Goal: Task Accomplishment & Management: Manage account settings

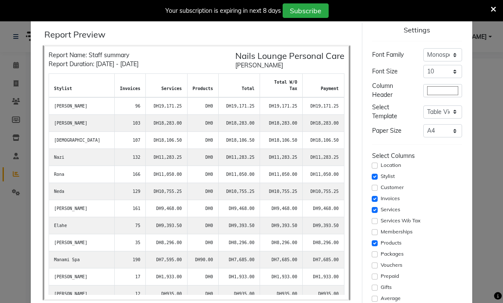
select select "full_report"
select select "pdf"
select select "monospace"
select select "10px"
select select "template_1"
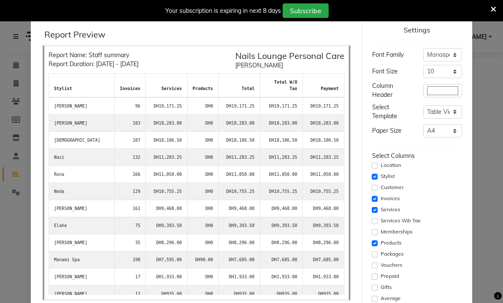
select select "A4"
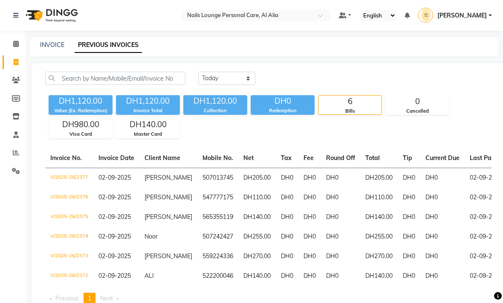
click at [18, 152] on icon at bounding box center [16, 152] width 6 height 6
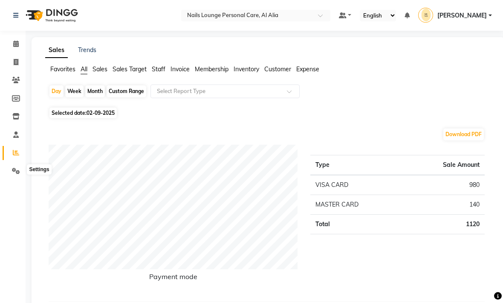
click at [18, 168] on icon at bounding box center [16, 171] width 8 height 6
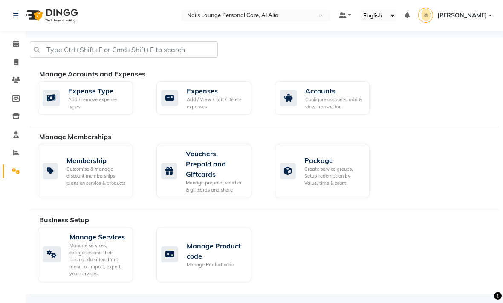
click at [210, 97] on div "Add / View / Edit / Delete expenses" at bounding box center [216, 103] width 58 height 14
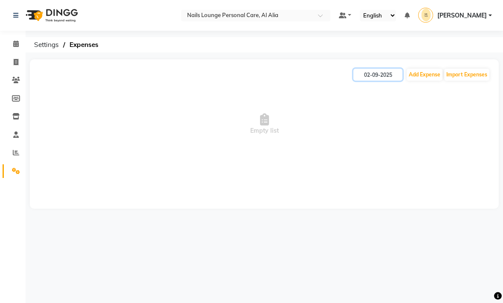
click at [378, 79] on input "02-09-2025" at bounding box center [378, 75] width 49 height 12
select select "9"
select select "2025"
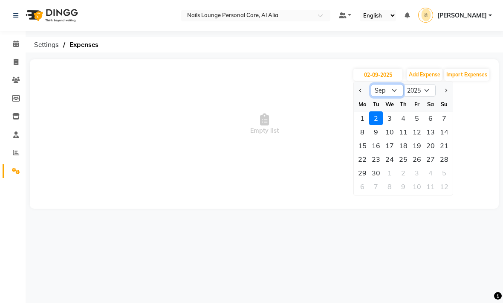
click at [387, 94] on select "Jan Feb Mar Apr May Jun [DATE] Aug Sep Oct Nov Dec" at bounding box center [387, 90] width 32 height 13
select select "8"
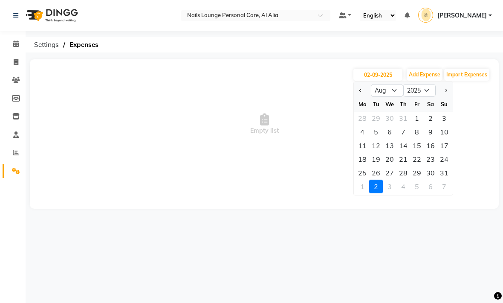
click at [415, 121] on div "1" at bounding box center [417, 118] width 14 height 14
type input "[DATE]"
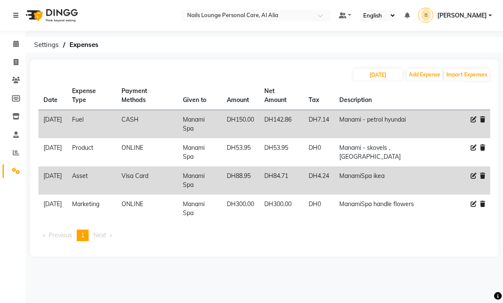
click at [231, 69] on div "[DATE] Add Expense Import Expenses" at bounding box center [264, 75] width 452 height 14
click at [374, 78] on input "[DATE]" at bounding box center [378, 75] width 49 height 12
select select "8"
select select "2025"
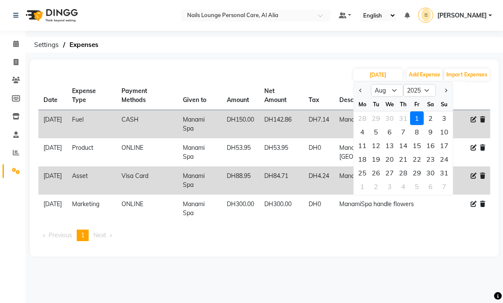
click at [432, 121] on div "2" at bounding box center [431, 118] width 14 height 14
type input "[DATE]"
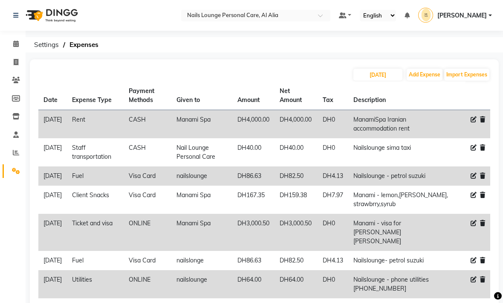
click at [318, 62] on div "[DATE] Add Expense Import Expenses Date Expense Type Payment Methods Given to A…" at bounding box center [264, 228] width 469 height 339
click at [386, 78] on input "[DATE]" at bounding box center [378, 75] width 49 height 12
select select "8"
select select "2025"
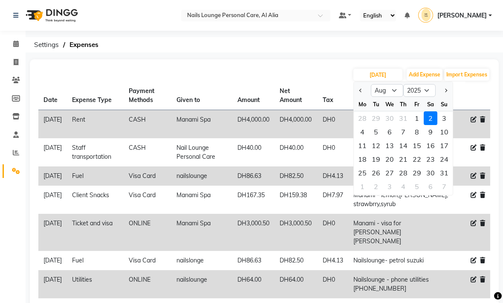
click at [447, 117] on div "3" at bounding box center [445, 118] width 14 height 14
type input "[DATE]"
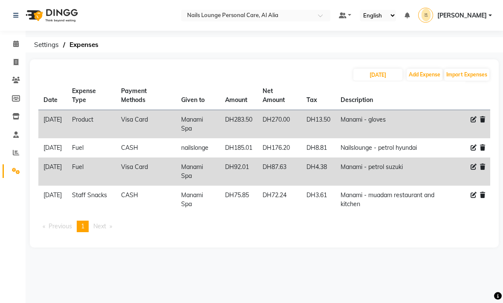
click at [262, 72] on div "[DATE] Add Expense Import Expenses" at bounding box center [264, 75] width 452 height 14
click at [363, 80] on input "[DATE]" at bounding box center [378, 75] width 49 height 12
select select "8"
select select "2025"
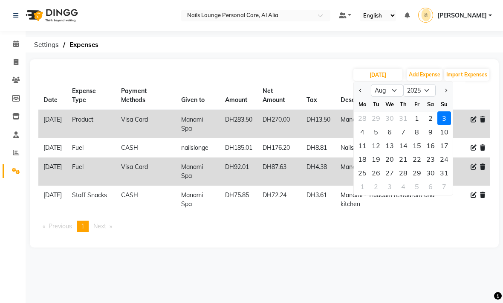
click at [427, 117] on div "2" at bounding box center [431, 118] width 14 height 14
type input "[DATE]"
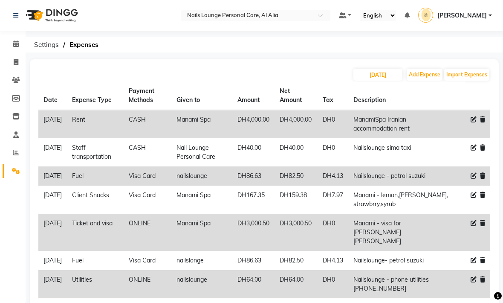
click at [232, 83] on th "Given to" at bounding box center [201, 95] width 61 height 29
click at [389, 72] on input "[DATE]" at bounding box center [378, 75] width 49 height 12
select select "8"
select select "2025"
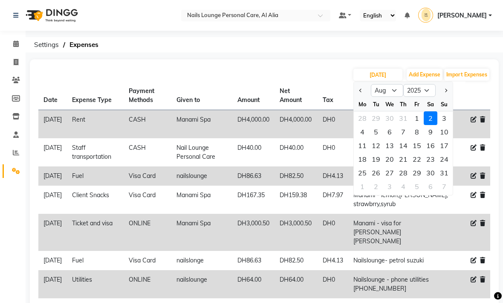
click at [445, 119] on div "3" at bounding box center [445, 118] width 14 height 14
type input "[DATE]"
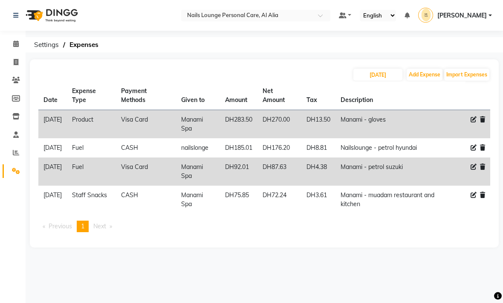
click at [412, 239] on div "Date Expense Type Payment Methods Given to Amount Net Amount Tax Description [D…" at bounding box center [264, 159] width 452 height 157
click at [380, 72] on input "[DATE]" at bounding box center [378, 75] width 49 height 12
select select "8"
select select "2025"
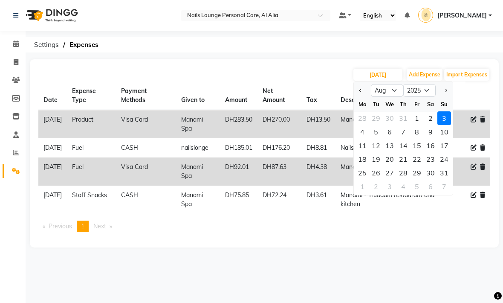
click at [369, 134] on div "4" at bounding box center [363, 132] width 14 height 14
type input "[DATE]"
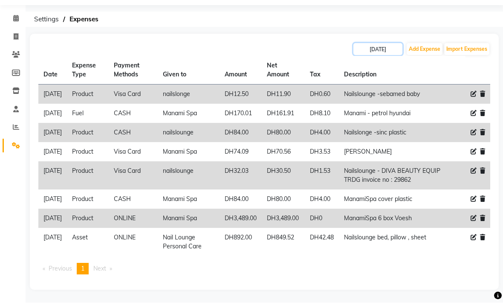
scroll to position [51, 0]
click at [320, 56] on th "Tax" at bounding box center [322, 70] width 34 height 29
click at [382, 44] on input "[DATE]" at bounding box center [378, 50] width 49 height 12
select select "8"
select select "2025"
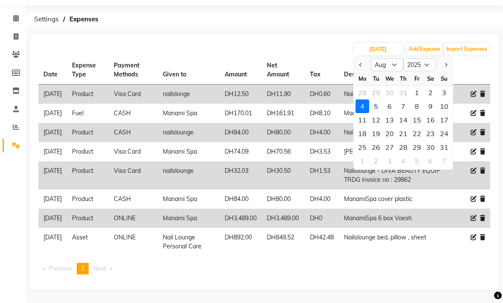
click at [380, 100] on div "5" at bounding box center [376, 107] width 14 height 14
type input "[DATE]"
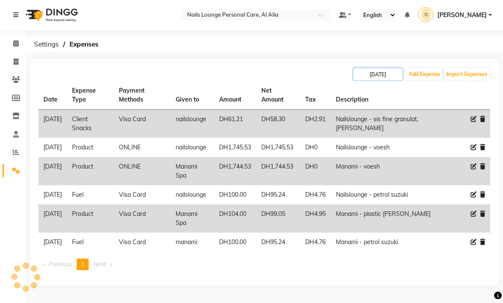
scroll to position [23, 0]
click at [482, 192] on icon at bounding box center [482, 195] width 5 height 6
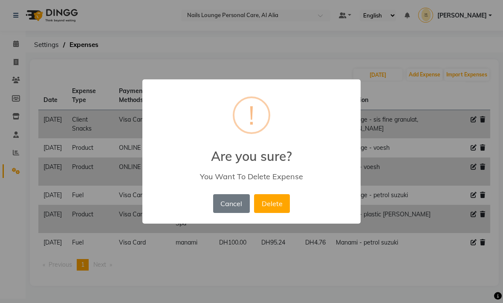
click at [271, 206] on button "Delete" at bounding box center [272, 203] width 36 height 19
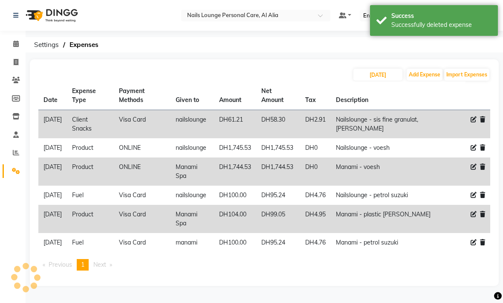
scroll to position [0, 0]
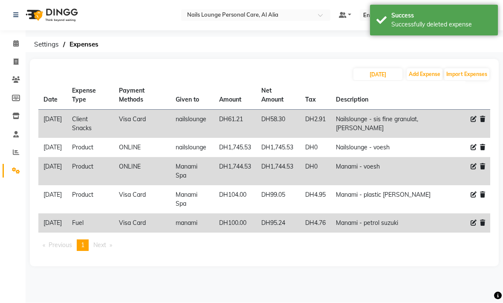
click at [288, 68] on div "[DATE] Add Expense Import Expenses" at bounding box center [264, 75] width 452 height 14
click at [372, 78] on input "[DATE]" at bounding box center [378, 75] width 49 height 12
select select "8"
select select "2025"
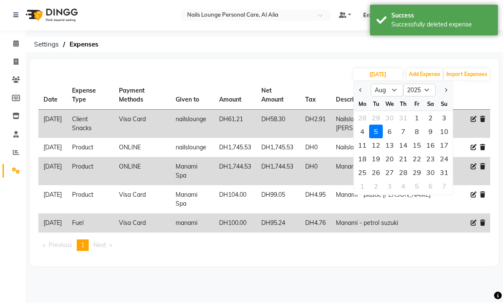
click at [392, 132] on div "6" at bounding box center [390, 132] width 14 height 14
type input "[DATE]"
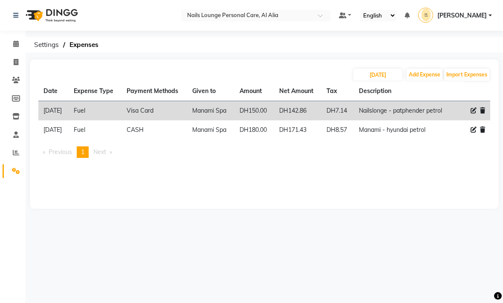
click at [410, 179] on div "[DATE] Add Expense Import Expenses Date Expense Type Payment Methods Given to A…" at bounding box center [264, 133] width 469 height 149
click at [383, 78] on input "[DATE]" at bounding box center [378, 75] width 49 height 12
select select "8"
select select "2025"
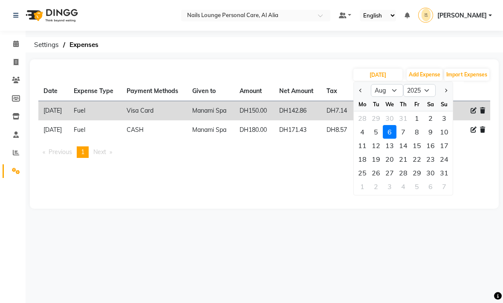
click at [404, 134] on div "7" at bounding box center [404, 132] width 14 height 14
type input "[DATE]"
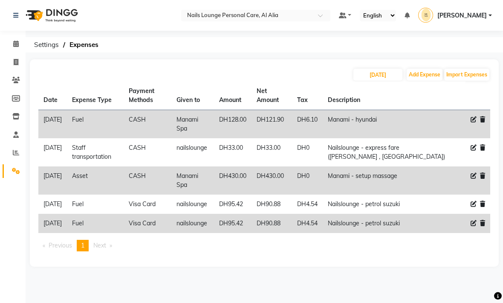
click at [483, 226] on icon at bounding box center [482, 223] width 5 height 6
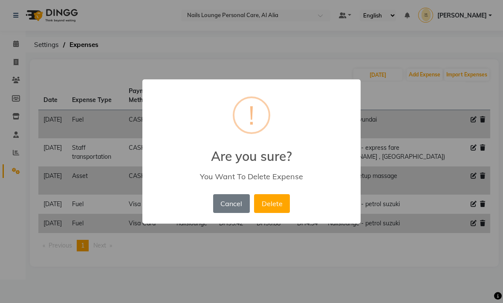
click at [279, 200] on button "Delete" at bounding box center [272, 203] width 36 height 19
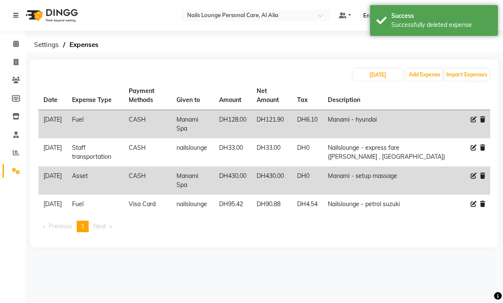
click at [315, 72] on div "[DATE] Add Expense Import Expenses" at bounding box center [264, 75] width 452 height 14
click at [384, 76] on input "[DATE]" at bounding box center [378, 75] width 49 height 12
select select "8"
select select "2025"
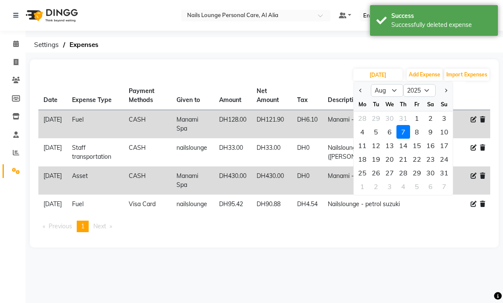
click at [420, 134] on div "8" at bounding box center [417, 132] width 14 height 14
type input "08-08-2025"
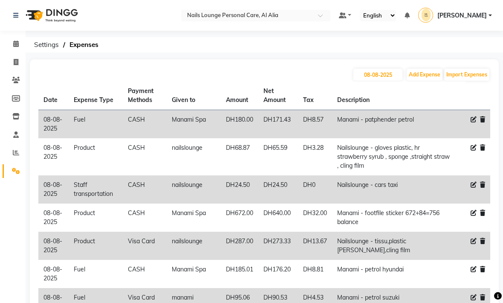
click at [311, 71] on div "[DATE] Add Expense Import Expenses" at bounding box center [264, 75] width 452 height 14
click at [389, 78] on input "08-08-2025" at bounding box center [378, 75] width 49 height 12
select select "8"
select select "2025"
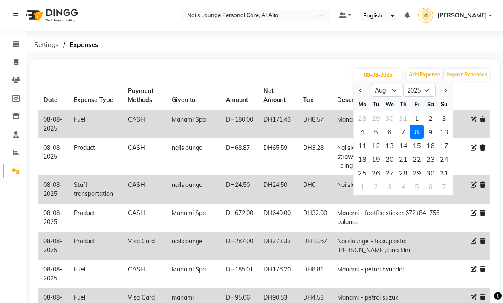
click at [433, 132] on div "9" at bounding box center [431, 132] width 14 height 14
type input "[DATE]"
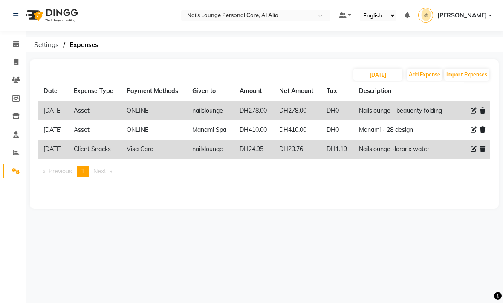
click at [485, 112] on icon at bounding box center [482, 111] width 5 height 6
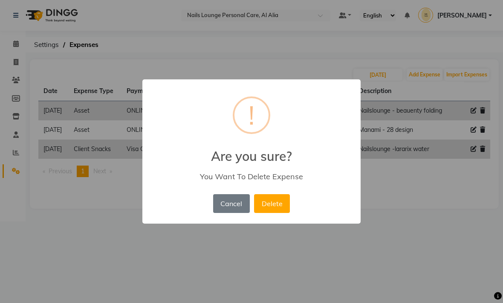
click at [276, 210] on button "Delete" at bounding box center [272, 203] width 36 height 19
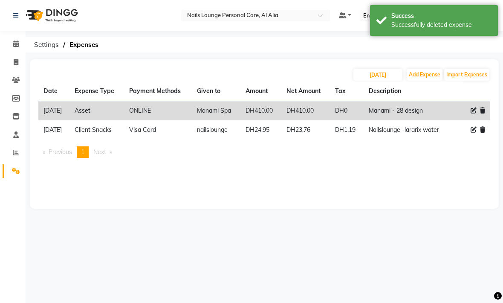
click at [323, 70] on div "[DATE] Add Expense Import Expenses" at bounding box center [264, 75] width 452 height 14
click at [329, 72] on div "[DATE] Add Expense Import Expenses" at bounding box center [264, 75] width 452 height 14
click at [388, 72] on input "[DATE]" at bounding box center [378, 75] width 49 height 12
select select "8"
select select "2025"
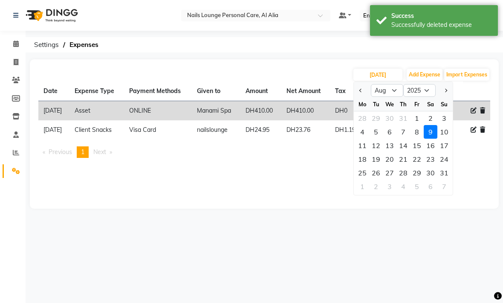
click at [445, 135] on div "10" at bounding box center [445, 132] width 14 height 14
type input "[DATE]"
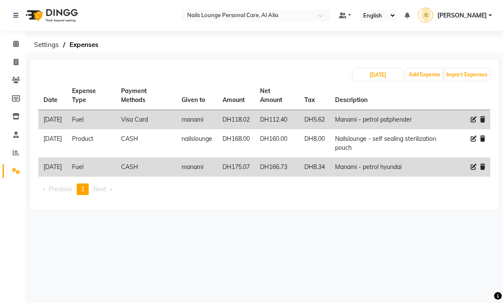
click at [305, 72] on div "[DATE] Add Expense Import Expenses" at bounding box center [264, 75] width 452 height 14
click at [387, 78] on input "[DATE]" at bounding box center [378, 75] width 49 height 12
select select "8"
select select "2025"
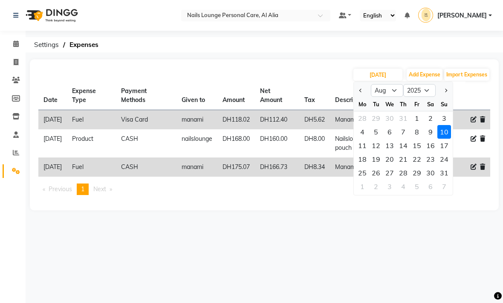
click at [366, 145] on div "11" at bounding box center [363, 146] width 14 height 14
type input "[DATE]"
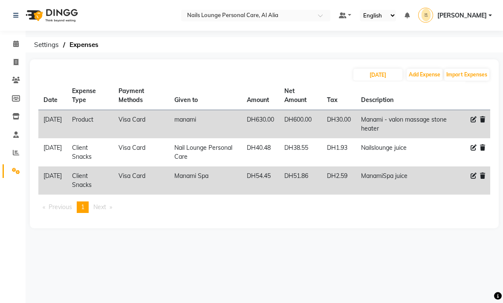
click at [425, 230] on main "[DATE] Add Expense Import Expenses Date Expense Type Payment Methods Given to A…" at bounding box center [265, 150] width 478 height 182
click at [378, 89] on th "Description" at bounding box center [405, 95] width 99 height 29
click at [387, 74] on input "[DATE]" at bounding box center [378, 75] width 49 height 12
select select "8"
select select "2025"
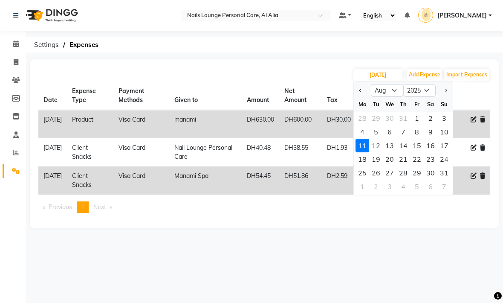
click at [381, 143] on div "12" at bounding box center [376, 146] width 14 height 14
type input "[DATE]"
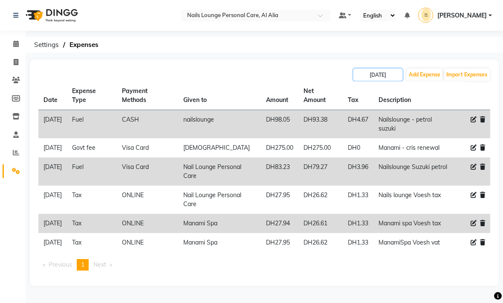
scroll to position [23, 0]
click at [319, 68] on div "[DATE] Add Expense Import Expenses" at bounding box center [264, 75] width 452 height 14
click at [382, 69] on input "[DATE]" at bounding box center [378, 75] width 49 height 12
select select "8"
select select "2025"
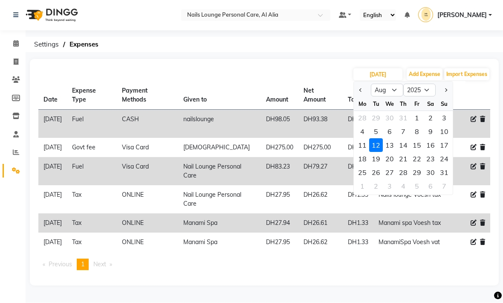
click at [393, 139] on div "13" at bounding box center [390, 146] width 14 height 14
type input "13-08-2025"
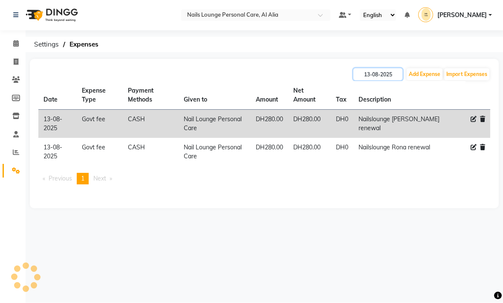
scroll to position [0, 0]
click at [307, 68] on div "[DATE] Add Expense Import Expenses" at bounding box center [264, 75] width 452 height 14
click at [381, 80] on input "13-08-2025" at bounding box center [378, 75] width 49 height 12
select select "8"
select select "2025"
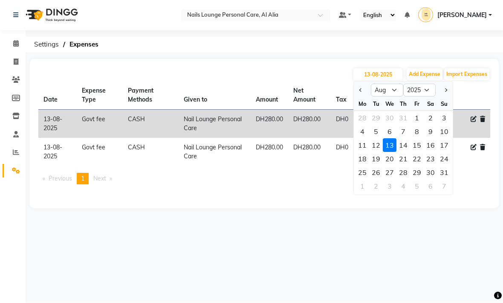
click at [410, 147] on div "15" at bounding box center [417, 146] width 14 height 14
type input "[DATE]"
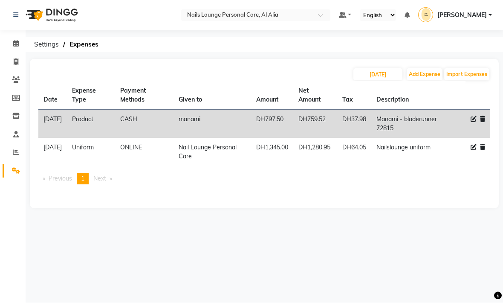
click at [324, 70] on div "[DATE] Add Expense Import Expenses" at bounding box center [264, 75] width 452 height 14
click at [379, 79] on input "[DATE]" at bounding box center [378, 75] width 49 height 12
select select "8"
select select "2025"
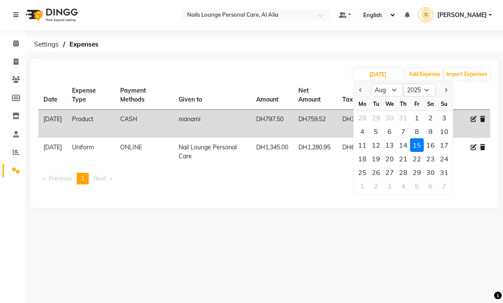
click at [406, 146] on div "14" at bounding box center [404, 146] width 14 height 14
type input "[DATE]"
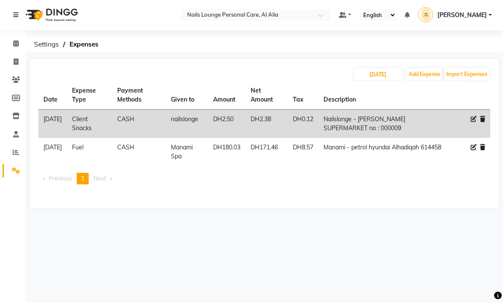
click at [275, 235] on div "Select Location × Nails Lounge Personal Care, Al Alia Default Panel My Panel En…" at bounding box center [251, 151] width 503 height 303
click at [364, 79] on input "[DATE]" at bounding box center [378, 75] width 49 height 12
select select "8"
select select "2025"
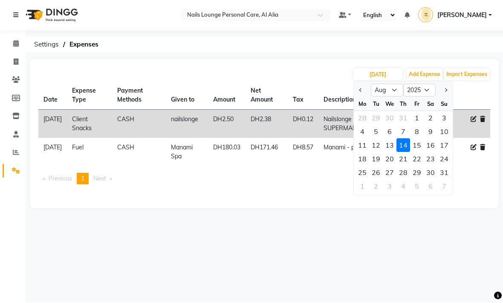
click at [416, 148] on div "15" at bounding box center [417, 146] width 14 height 14
type input "[DATE]"
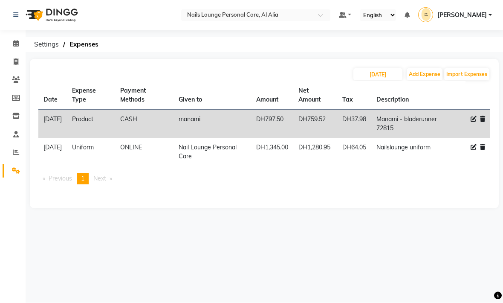
click at [454, 216] on main "[DATE] Add Expense Import Expenses Date Expense Type Payment Methods Given to A…" at bounding box center [265, 140] width 478 height 162
click at [385, 76] on input "[DATE]" at bounding box center [378, 75] width 49 height 12
select select "8"
select select "2025"
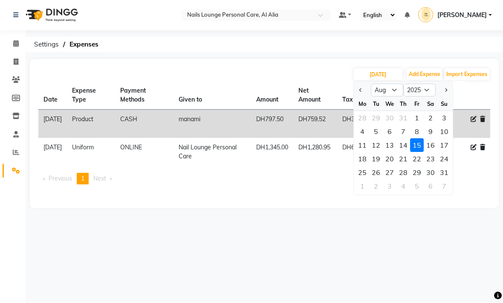
click at [432, 147] on div "16" at bounding box center [431, 146] width 14 height 14
type input "[DATE]"
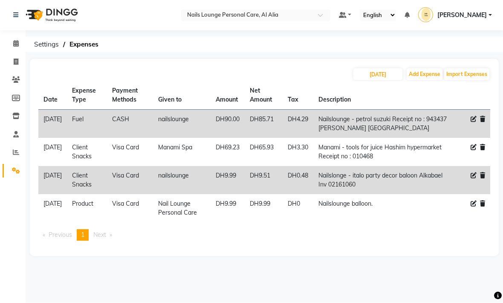
click at [483, 204] on icon at bounding box center [482, 204] width 5 height 6
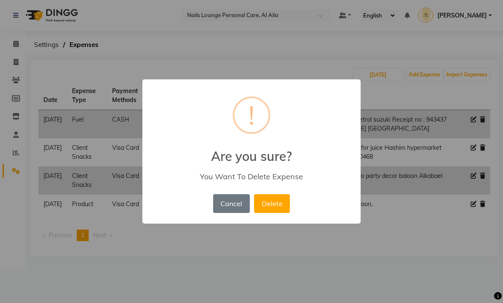
click at [268, 206] on button "Delete" at bounding box center [272, 203] width 36 height 19
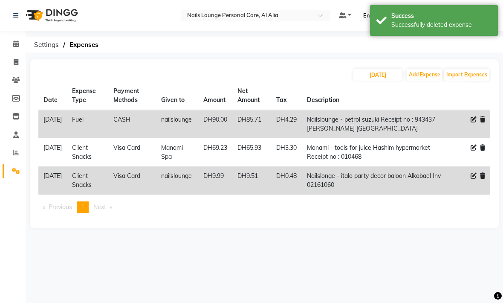
click at [241, 65] on div "[DATE] Add Expense Import Expenses Date Expense Type Payment Methods Given to A…" at bounding box center [264, 143] width 469 height 169
click at [370, 77] on input "[DATE]" at bounding box center [378, 75] width 49 height 12
select select "8"
select select "2025"
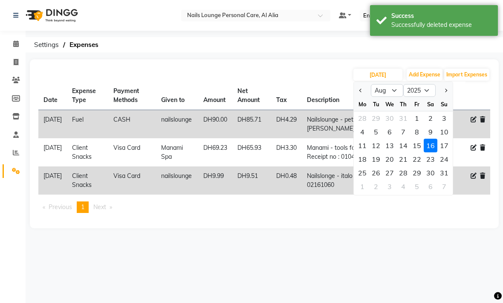
click at [444, 147] on div "17" at bounding box center [445, 146] width 14 height 14
type input "[DATE]"
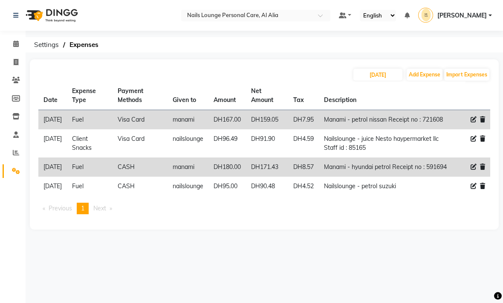
click at [459, 48] on ol "Settings Expenses" at bounding box center [263, 44] width 466 height 15
click at [389, 75] on input "[DATE]" at bounding box center [378, 75] width 49 height 12
select select "8"
select select "2025"
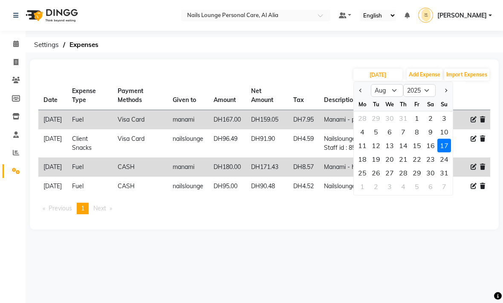
click at [363, 160] on div "18" at bounding box center [363, 159] width 14 height 14
type input "18-08-2025"
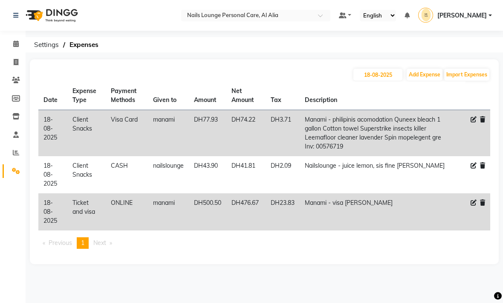
click at [260, 70] on div "[DATE] Add Expense Import Expenses" at bounding box center [264, 75] width 452 height 14
click at [373, 77] on input "18-08-2025" at bounding box center [378, 75] width 49 height 12
select select "8"
select select "2025"
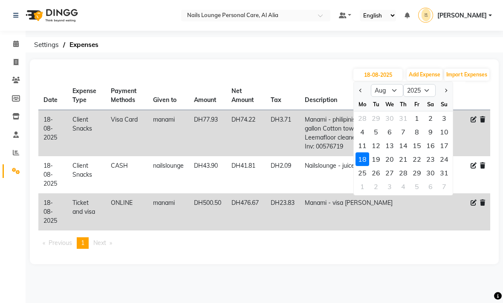
click at [381, 160] on div "19" at bounding box center [376, 159] width 14 height 14
type input "[DATE]"
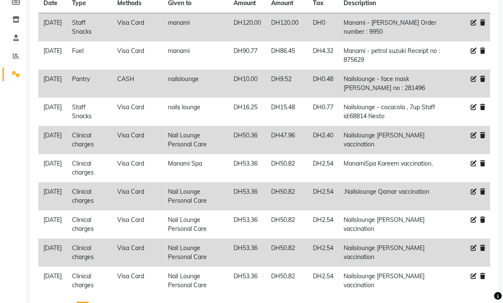
scroll to position [107, 0]
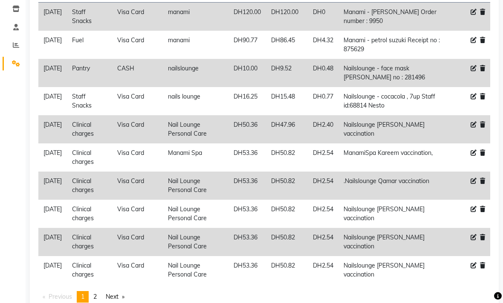
click at [119, 299] on link "Next page" at bounding box center [115, 297] width 27 height 12
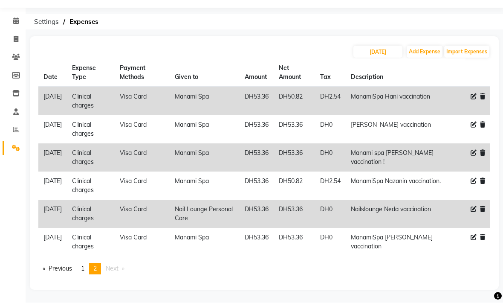
scroll to position [23, 0]
click at [88, 272] on link "page 1" at bounding box center [83, 269] width 12 height 12
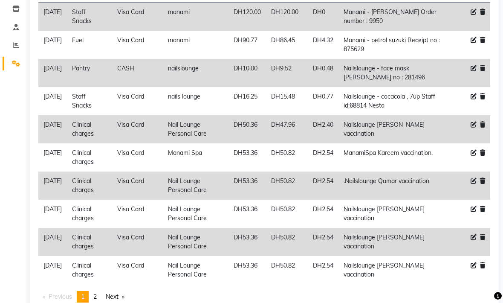
scroll to position [0, 0]
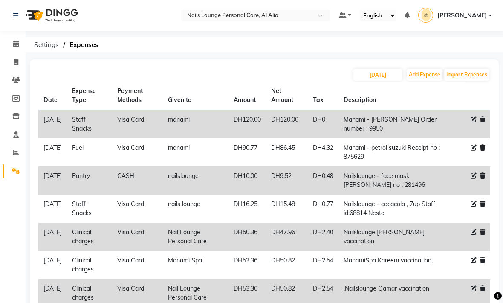
click at [258, 78] on div "[DATE] Add Expense Import Expenses" at bounding box center [264, 75] width 452 height 14
click at [369, 76] on input "[DATE]" at bounding box center [378, 75] width 49 height 12
select select "8"
select select "2025"
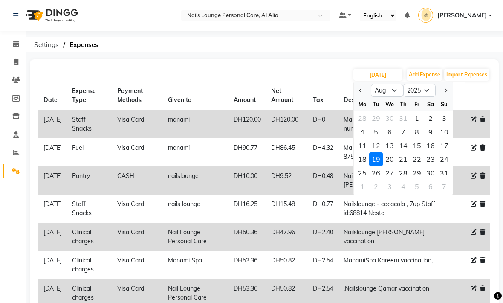
click at [391, 162] on div "20" at bounding box center [390, 159] width 14 height 14
type input "[DATE]"
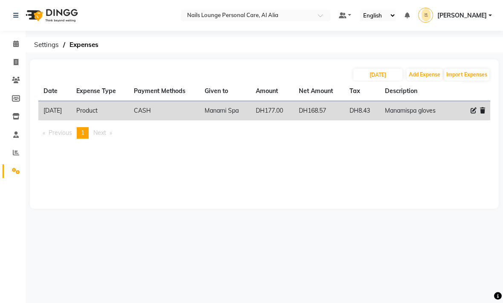
click at [340, 215] on main "[DATE] Add Expense Import Expenses Date Expense Type Payment Methods Given to A…" at bounding box center [265, 140] width 478 height 162
click at [379, 76] on input "[DATE]" at bounding box center [378, 75] width 49 height 12
select select "8"
select select "2025"
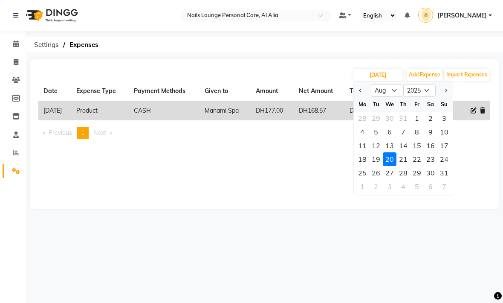
click at [405, 163] on div "21" at bounding box center [404, 159] width 14 height 14
type input "[DATE]"
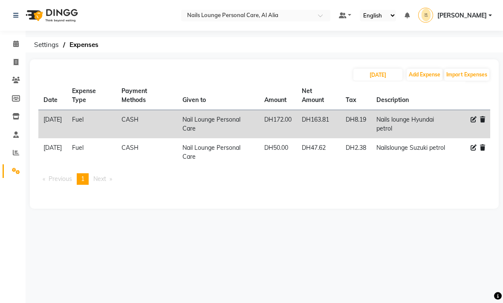
click at [394, 212] on main "[DATE] Add Expense Import Expenses Date Expense Type Payment Methods Given to A…" at bounding box center [265, 140] width 478 height 162
click at [372, 74] on input "[DATE]" at bounding box center [378, 75] width 49 height 12
select select "8"
select select "2025"
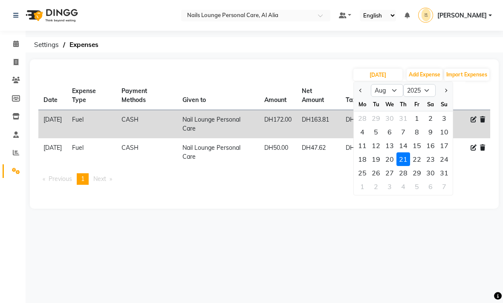
click at [418, 163] on div "22" at bounding box center [417, 159] width 14 height 14
type input "[DATE]"
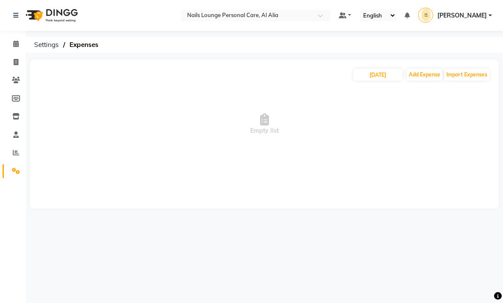
click at [369, 154] on span "Empty list" at bounding box center [264, 123] width 452 height 85
click at [380, 75] on input "[DATE]" at bounding box center [378, 75] width 49 height 12
select select "8"
select select "2025"
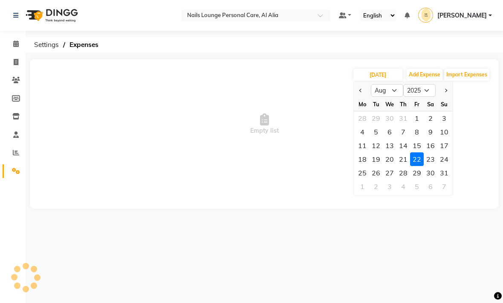
click at [433, 158] on div "23" at bounding box center [431, 159] width 14 height 14
type input "[DATE]"
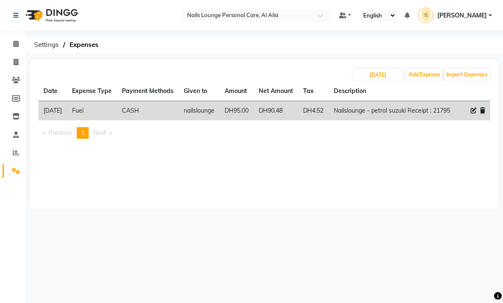
click at [439, 185] on div "[DATE] Add Expense Import Expenses Date Expense Type Payment Methods Given to A…" at bounding box center [264, 133] width 469 height 149
click at [383, 75] on input "[DATE]" at bounding box center [378, 75] width 49 height 12
select select "8"
select select "2025"
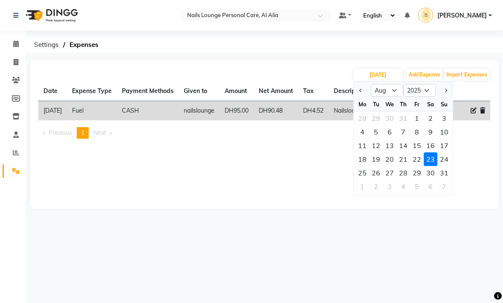
click at [447, 157] on div "24" at bounding box center [445, 159] width 14 height 14
type input "[DATE]"
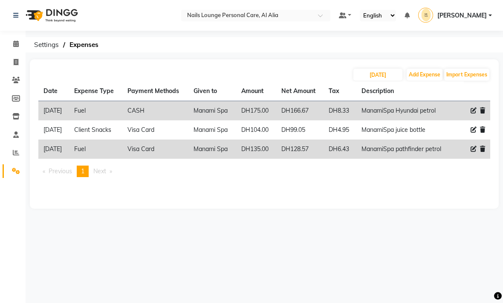
click at [439, 183] on div "Date Expense Type Payment Methods Given to Amount Net Amount Tax Description [D…" at bounding box center [264, 132] width 452 height 102
click at [385, 77] on input "[DATE]" at bounding box center [378, 75] width 49 height 12
select select "8"
select select "2025"
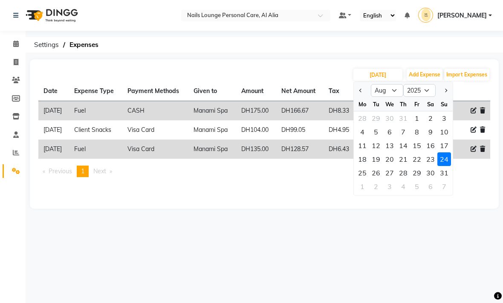
click at [365, 170] on div "25" at bounding box center [363, 173] width 14 height 14
type input "[DATE]"
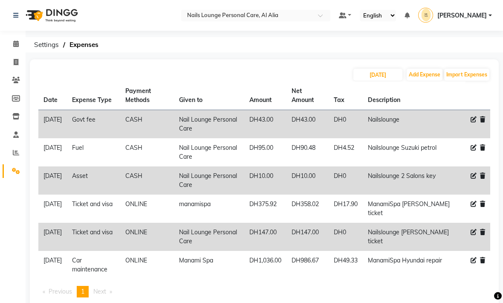
click at [474, 122] on icon at bounding box center [474, 119] width 6 height 6
select select "20593"
select select "1"
select select "5948"
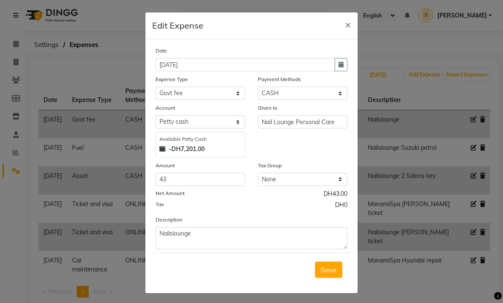
click at [352, 32] on button "×" at bounding box center [348, 24] width 20 height 24
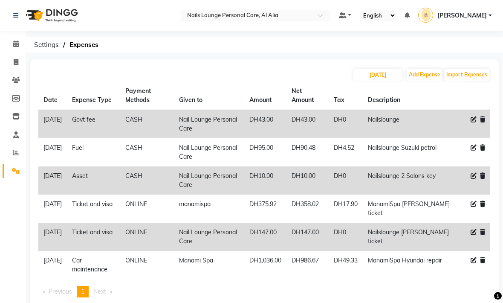
click at [276, 75] on div "[DATE] Add Expense Import Expenses" at bounding box center [264, 75] width 452 height 14
click at [378, 74] on input "[DATE]" at bounding box center [378, 75] width 49 height 12
select select "8"
select select "2025"
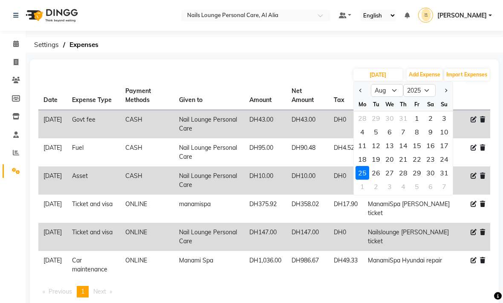
click at [379, 174] on div "26" at bounding box center [376, 173] width 14 height 14
type input "[DATE]"
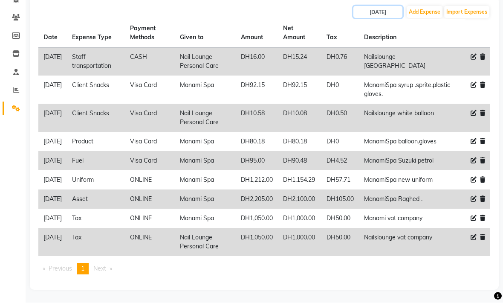
scroll to position [67, 0]
click at [252, 12] on div "[DATE] Add Expense Import Expenses" at bounding box center [264, 13] width 452 height 14
click at [365, 10] on input "[DATE]" at bounding box center [378, 12] width 49 height 12
select select "8"
select select "2025"
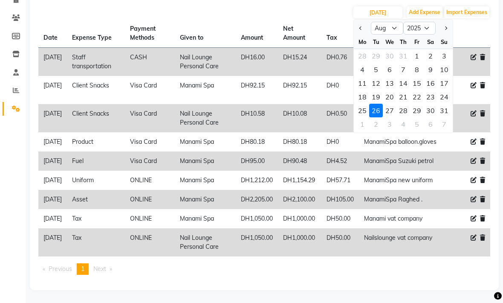
click at [362, 105] on div "25" at bounding box center [363, 111] width 14 height 14
type input "[DATE]"
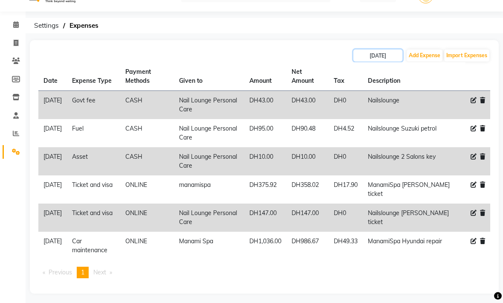
scroll to position [23, 0]
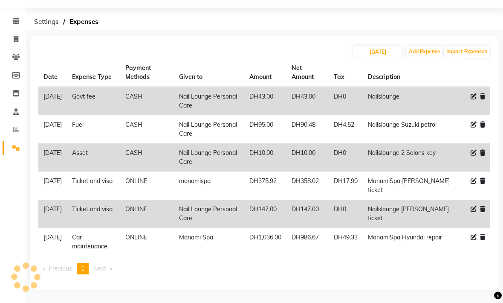
click at [260, 47] on div "[DATE] Add Expense Import Expenses" at bounding box center [264, 52] width 452 height 14
click at [375, 54] on input "[DATE]" at bounding box center [378, 52] width 49 height 12
select select "8"
select select "2025"
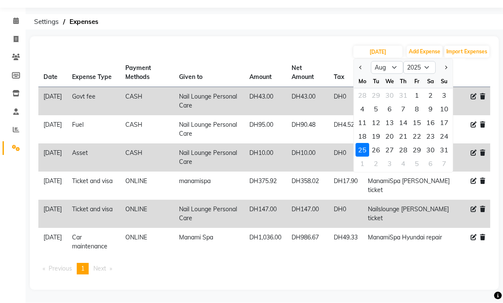
click at [378, 151] on div "26" at bounding box center [376, 150] width 14 height 14
type input "[DATE]"
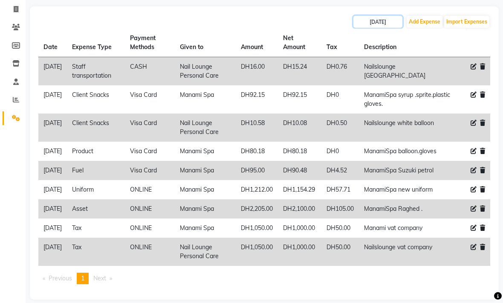
scroll to position [66, 0]
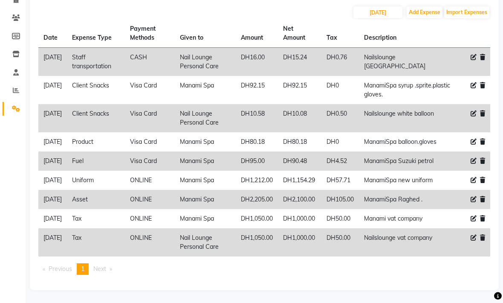
click at [218, 19] on th "Given to" at bounding box center [205, 33] width 61 height 29
click at [370, 9] on input "[DATE]" at bounding box center [378, 12] width 49 height 12
select select "8"
select select "2025"
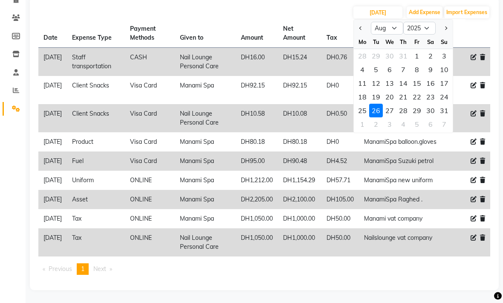
click at [389, 105] on div "27" at bounding box center [390, 111] width 14 height 14
type input "[DATE]"
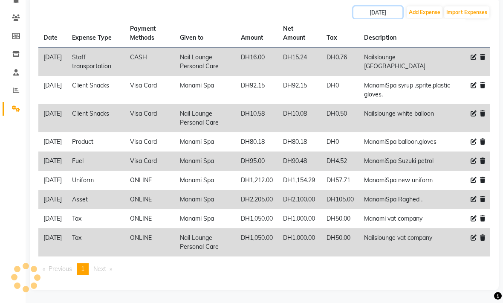
scroll to position [0, 0]
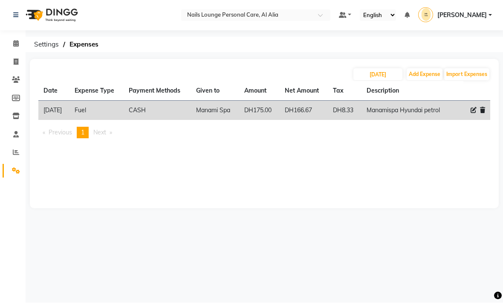
click at [274, 60] on div "[DATE] Add Expense Import Expenses Date Expense Type Payment Methods Given to A…" at bounding box center [264, 133] width 469 height 149
click at [369, 76] on input "[DATE]" at bounding box center [378, 75] width 49 height 12
select select "8"
select select "2025"
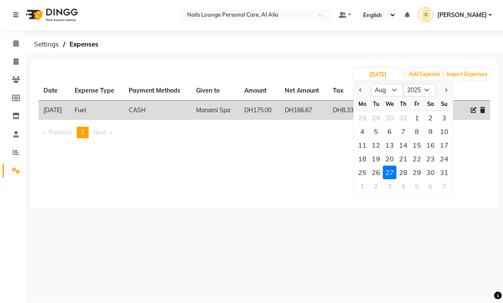
click at [380, 173] on div "26" at bounding box center [376, 173] width 14 height 14
type input "[DATE]"
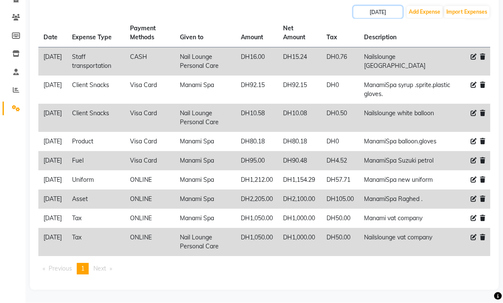
scroll to position [73, 0]
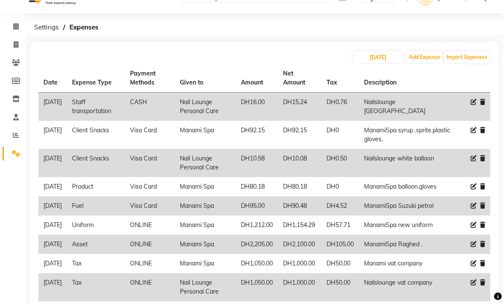
click at [252, 53] on div "[DATE] Add Expense Import Expenses" at bounding box center [264, 57] width 452 height 14
click at [376, 61] on input "[DATE]" at bounding box center [378, 57] width 49 height 12
select select "8"
select select "2025"
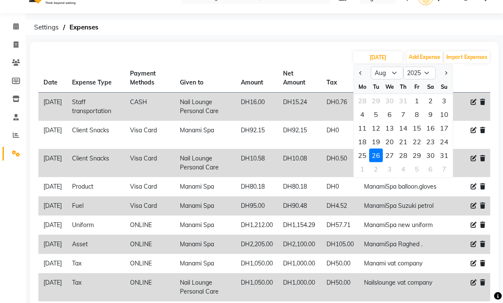
click at [391, 159] on div "27" at bounding box center [390, 155] width 14 height 14
type input "[DATE]"
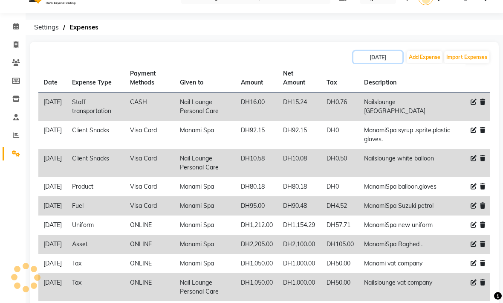
scroll to position [0, 0]
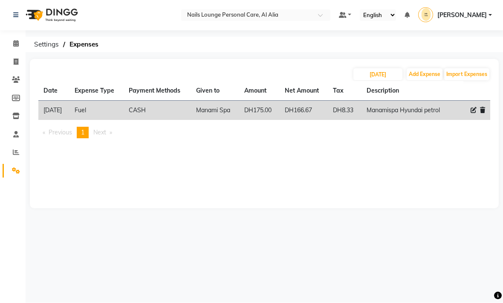
click at [297, 169] on div "[DATE] Add Expense Import Expenses Date Expense Type Payment Methods Given to A…" at bounding box center [264, 133] width 469 height 149
click at [377, 78] on input "[DATE]" at bounding box center [378, 75] width 49 height 12
select select "8"
select select "2025"
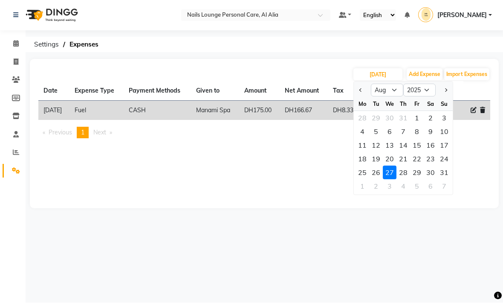
click at [405, 177] on div "28" at bounding box center [404, 173] width 14 height 14
type input "[DATE]"
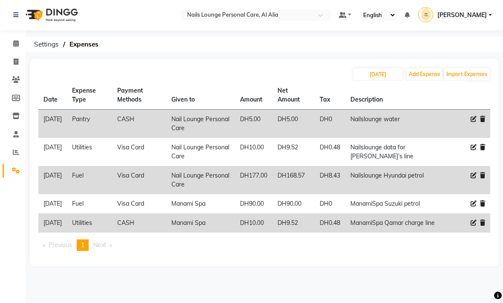
click at [253, 66] on div "[DATE] Add Expense Import Expenses Date Expense Type Payment Methods Given to A…" at bounding box center [264, 162] width 469 height 207
click at [370, 78] on input "[DATE]" at bounding box center [378, 75] width 49 height 12
select select "8"
select select "2025"
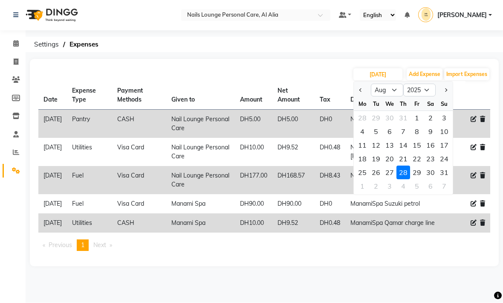
click at [418, 172] on div "29" at bounding box center [417, 173] width 14 height 14
type input "[DATE]"
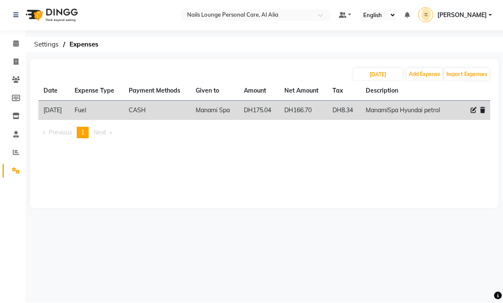
click at [328, 197] on div "[DATE] Add Expense Import Expenses Date Expense Type Payment Methods Given to A…" at bounding box center [264, 133] width 469 height 149
click at [370, 76] on input "[DATE]" at bounding box center [378, 75] width 49 height 12
select select "8"
select select "2025"
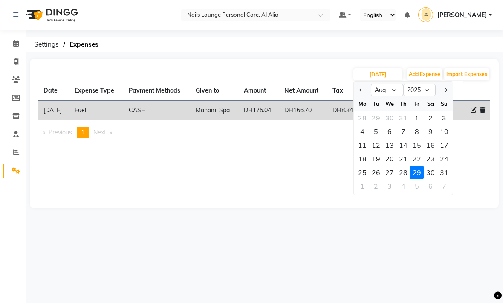
click at [431, 173] on div "30" at bounding box center [431, 173] width 14 height 14
type input "[DATE]"
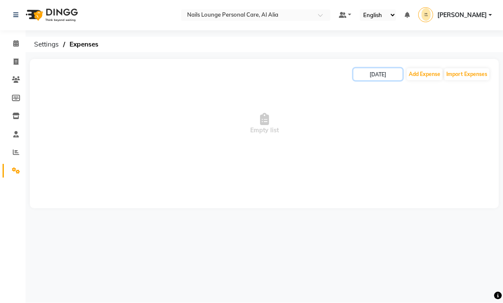
click at [375, 78] on input "[DATE]" at bounding box center [378, 75] width 49 height 12
select select "8"
select select "2025"
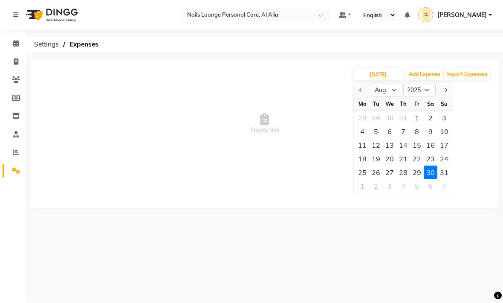
click at [446, 174] on div "31" at bounding box center [445, 173] width 14 height 14
type input "[DATE]"
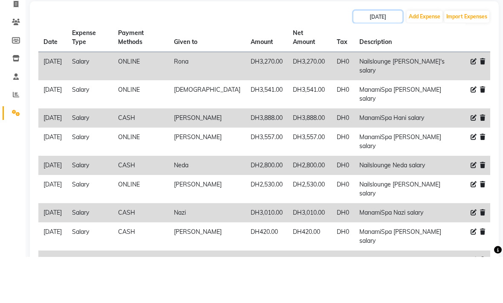
scroll to position [9, 0]
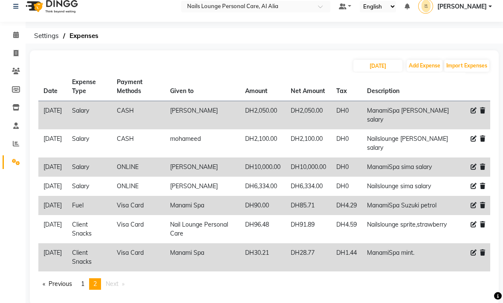
scroll to position [9, 0]
click at [23, 146] on span at bounding box center [16, 144] width 15 height 10
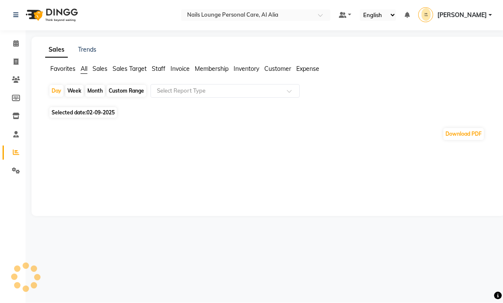
scroll to position [0, 0]
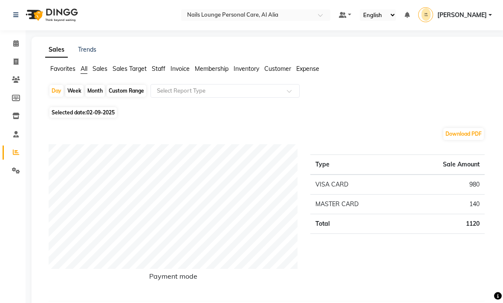
click at [95, 73] on span "Sales" at bounding box center [100, 69] width 15 height 8
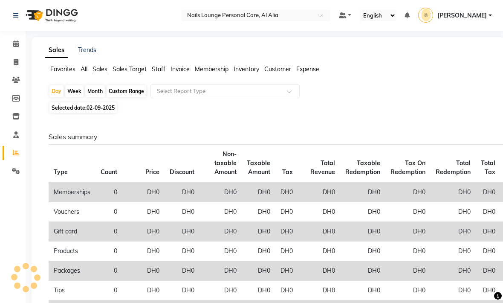
click at [87, 67] on span "All" at bounding box center [84, 69] width 7 height 8
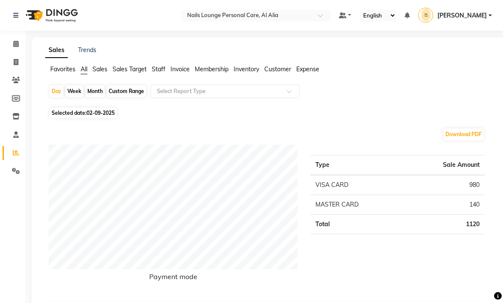
click at [96, 90] on div "Month" at bounding box center [95, 91] width 20 height 12
select select "9"
select select "2025"
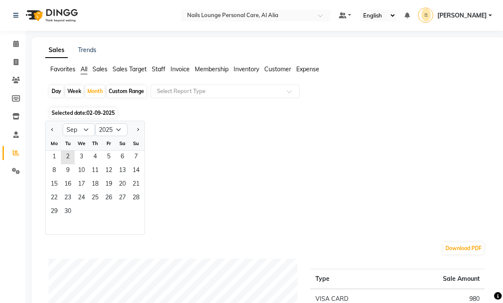
click at [94, 92] on div "Month" at bounding box center [95, 91] width 20 height 12
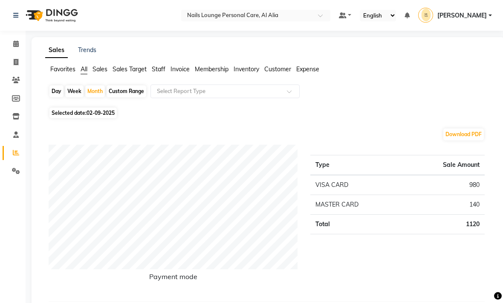
click at [203, 93] on input "text" at bounding box center [216, 91] width 123 height 9
click at [362, 116] on div "Selected date: [DATE]" at bounding box center [270, 112] width 443 height 9
click at [80, 111] on span "Selected date: [DATE]" at bounding box center [82, 113] width 67 height 11
select select "9"
select select "2025"
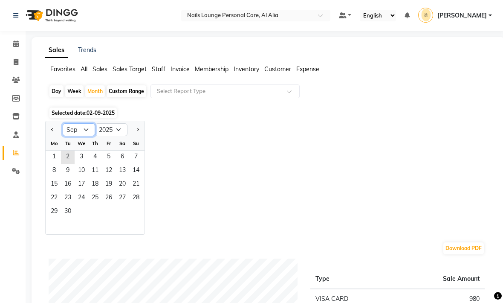
click at [90, 131] on select "Jan Feb Mar Apr May Jun [DATE] Aug Sep Oct Nov Dec" at bounding box center [79, 129] width 32 height 13
select select "8"
click at [109, 158] on span "1" at bounding box center [109, 158] width 14 height 14
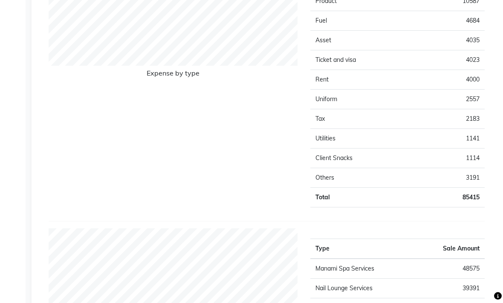
scroll to position [902, 0]
